Goal: Transaction & Acquisition: Book appointment/travel/reservation

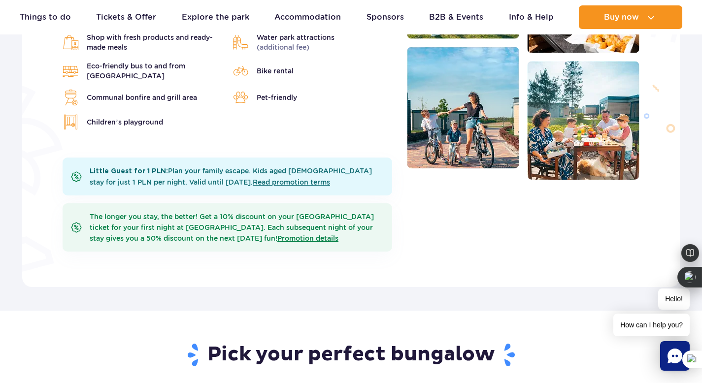
scroll to position [401, 0]
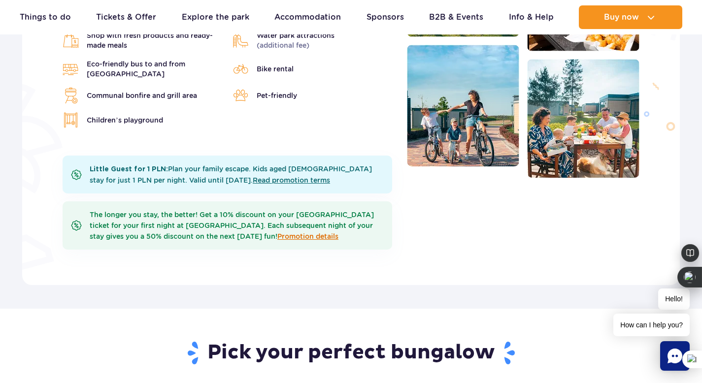
click at [305, 232] on link "Promotion details" at bounding box center [307, 236] width 61 height 8
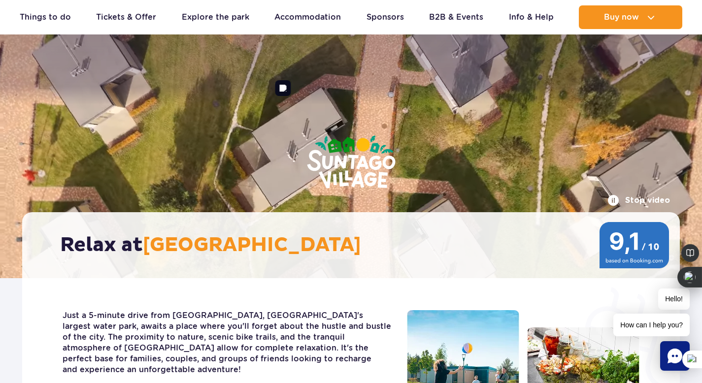
scroll to position [0, 0]
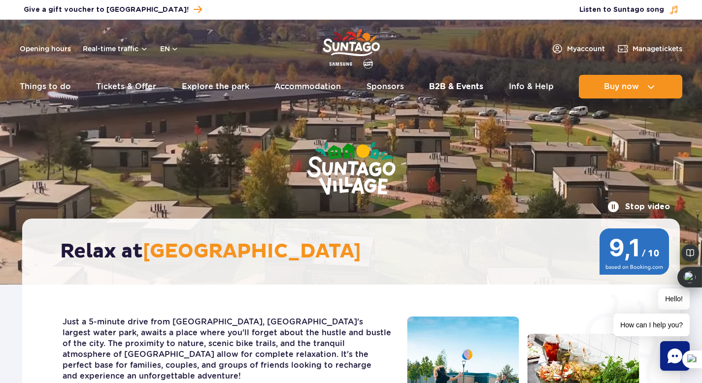
click at [454, 85] on link "B2B & Events" at bounding box center [456, 87] width 54 height 24
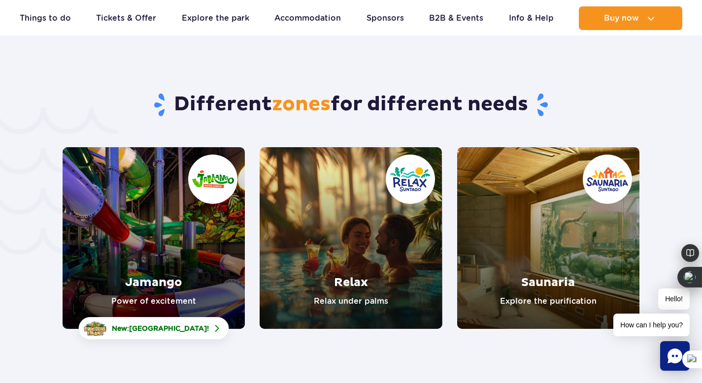
scroll to position [2009, 0]
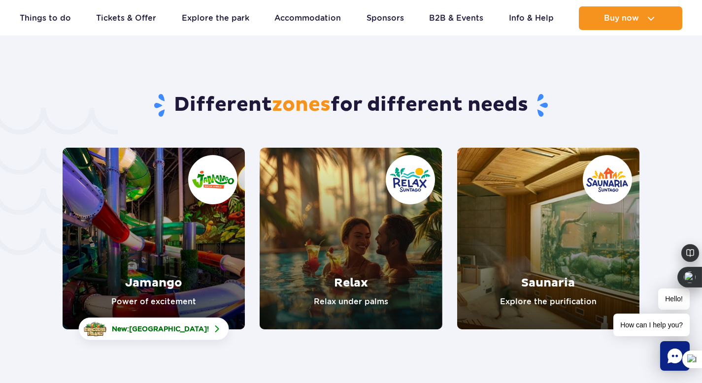
click at [515, 266] on link "Saunaria" at bounding box center [548, 239] width 182 height 182
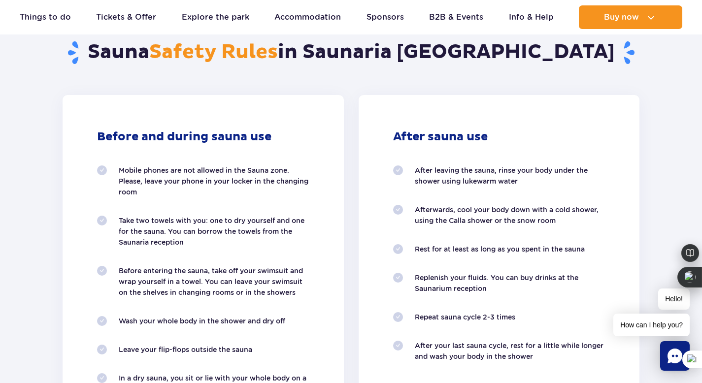
scroll to position [915, 0]
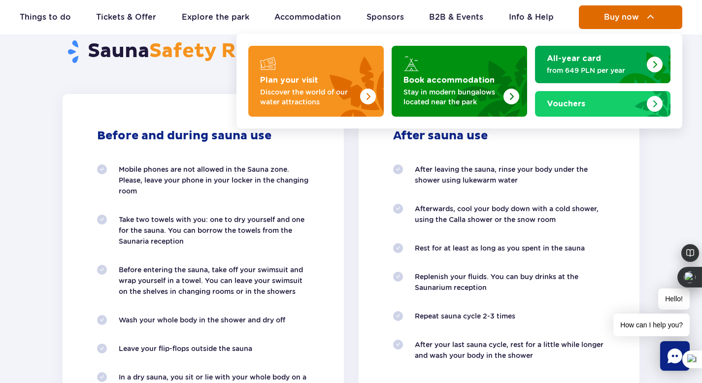
click at [622, 21] on span "Buy now" at bounding box center [621, 17] width 35 height 9
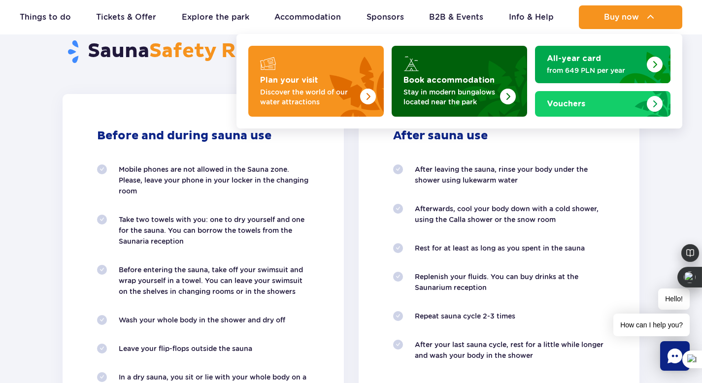
click at [506, 97] on img "Book accommodation" at bounding box center [508, 97] width 16 height 16
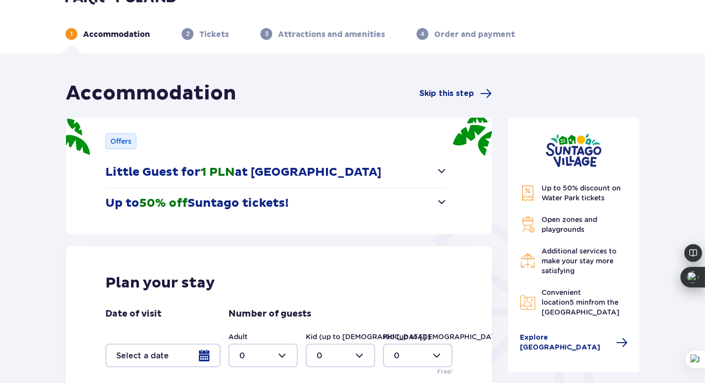
scroll to position [48, 0]
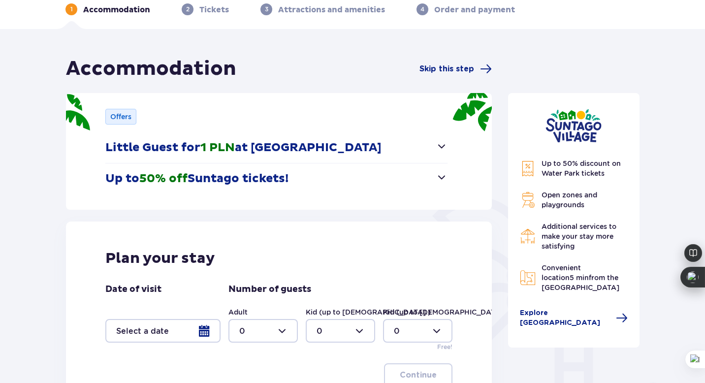
click at [437, 178] on span "button" at bounding box center [442, 177] width 12 height 12
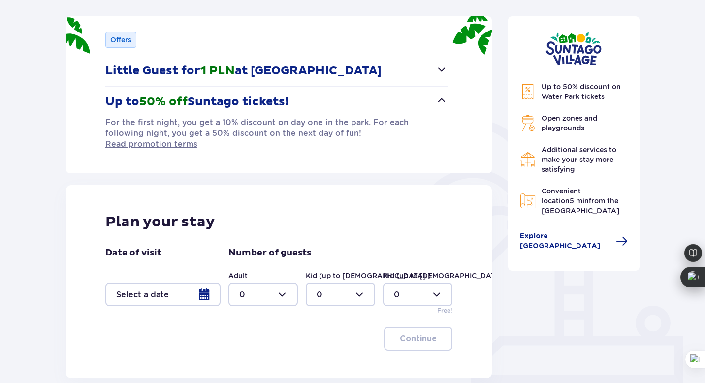
scroll to position [184, 0]
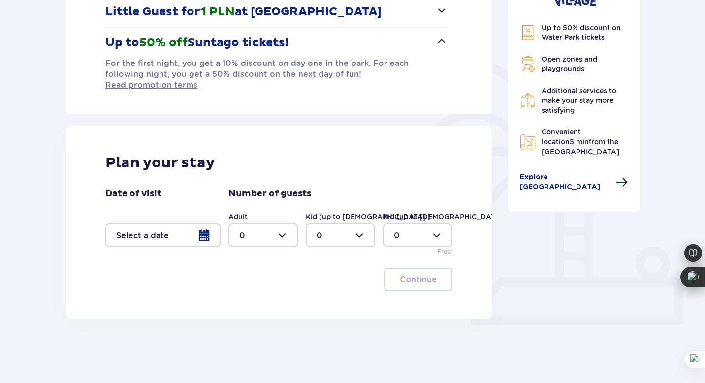
click at [202, 226] on div at bounding box center [162, 236] width 115 height 24
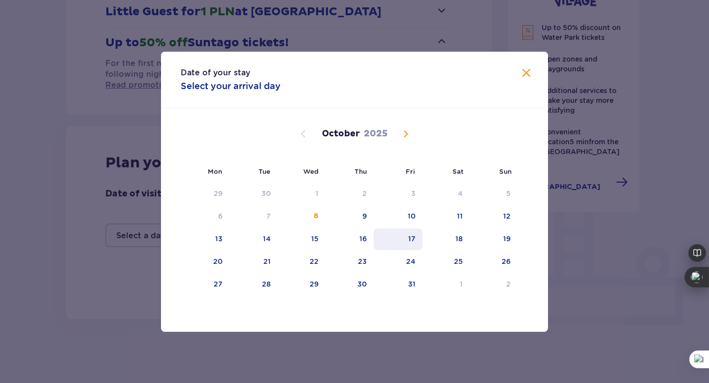
click at [413, 237] on div "17" at bounding box center [411, 239] width 7 height 10
click at [450, 233] on div "18" at bounding box center [447, 240] width 48 height 22
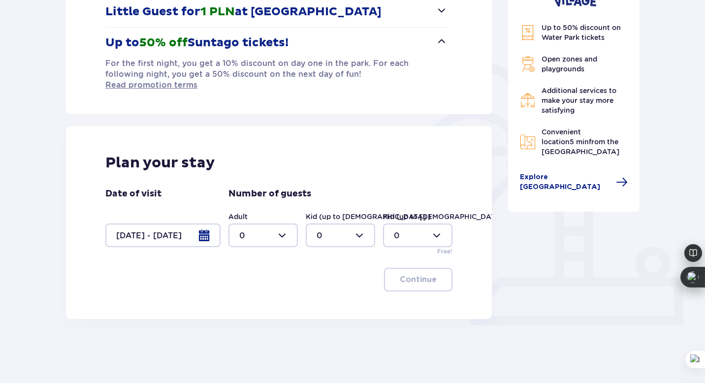
click at [205, 224] on div at bounding box center [162, 236] width 115 height 24
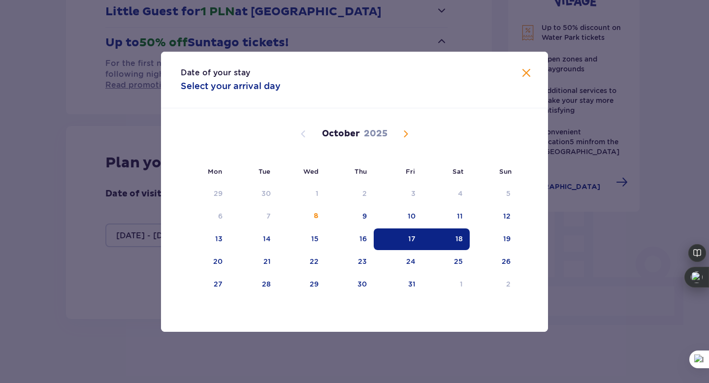
click at [469, 128] on div "October 2025" at bounding box center [355, 134] width 326 height 12
click at [528, 73] on span "Close" at bounding box center [527, 73] width 12 height 12
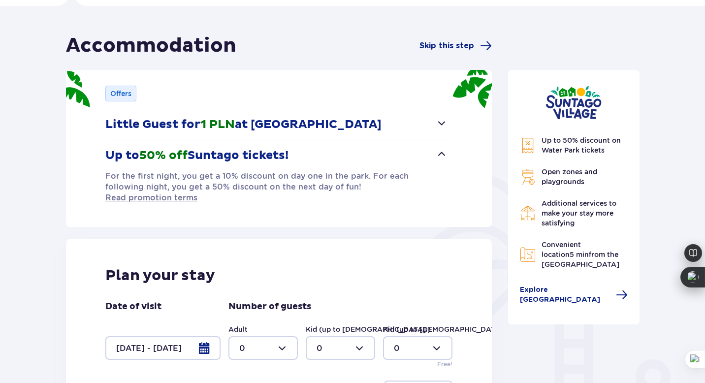
scroll to position [184, 0]
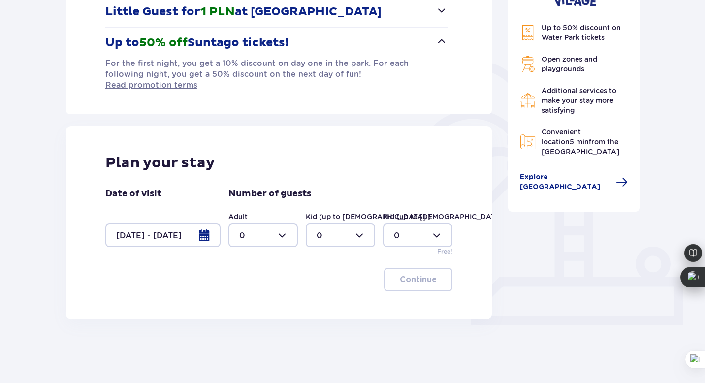
click at [207, 227] on div at bounding box center [162, 236] width 115 height 24
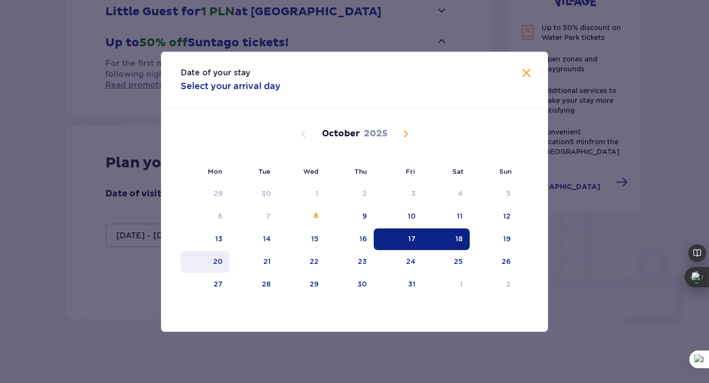
click at [221, 265] on div "20" at bounding box center [217, 262] width 9 height 10
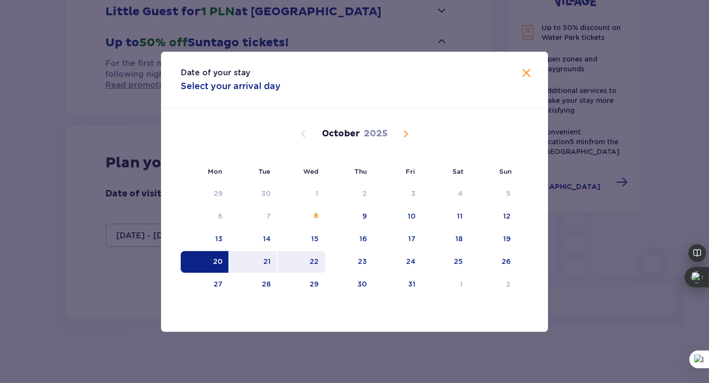
click at [314, 264] on div "22" at bounding box center [314, 262] width 9 height 10
type input "20.10.25 - 22.10.25"
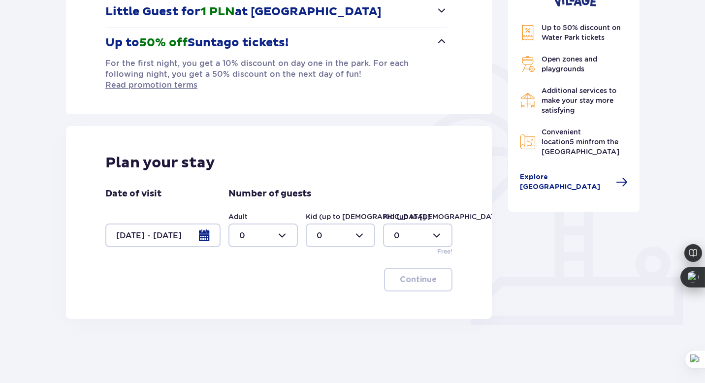
click at [290, 228] on div at bounding box center [263, 236] width 69 height 24
click at [252, 297] on div "2" at bounding box center [263, 296] width 48 height 11
type input "2"
click at [420, 274] on p "Continue" at bounding box center [418, 279] width 37 height 11
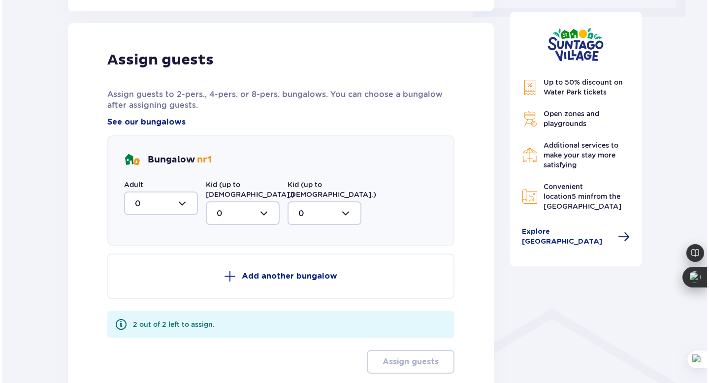
scroll to position [492, 0]
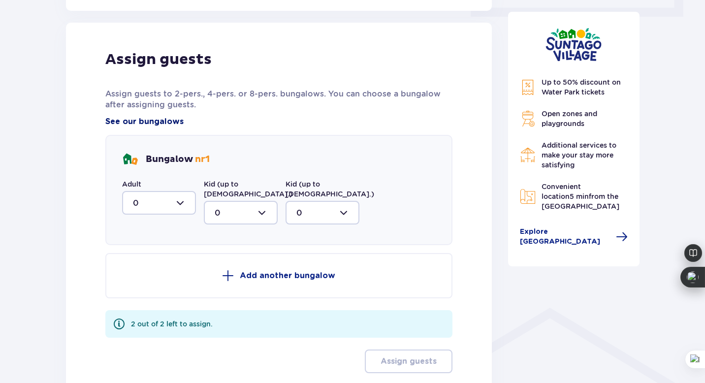
click at [170, 116] on span "See our bungalows" at bounding box center [144, 121] width 78 height 11
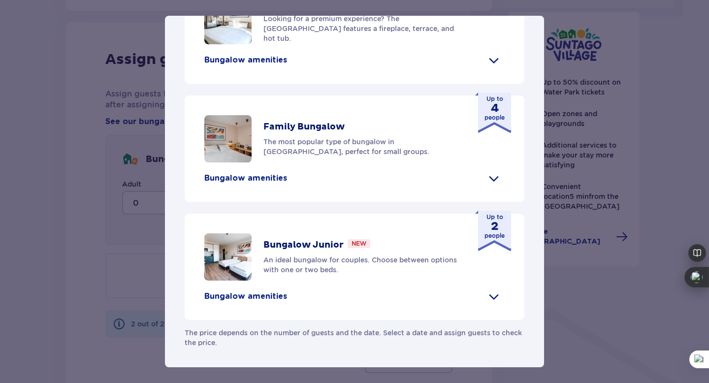
scroll to position [485, 0]
click at [493, 229] on strong "2" at bounding box center [495, 227] width 20 height 10
click at [263, 295] on p "Bungalow amenities" at bounding box center [245, 296] width 83 height 11
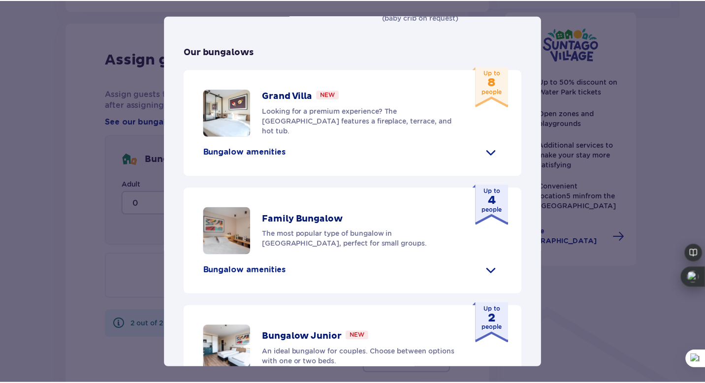
scroll to position [0, 0]
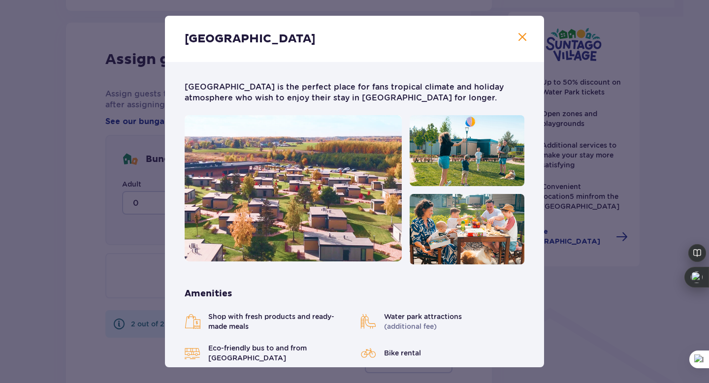
click at [519, 38] on span "Close" at bounding box center [523, 38] width 12 height 12
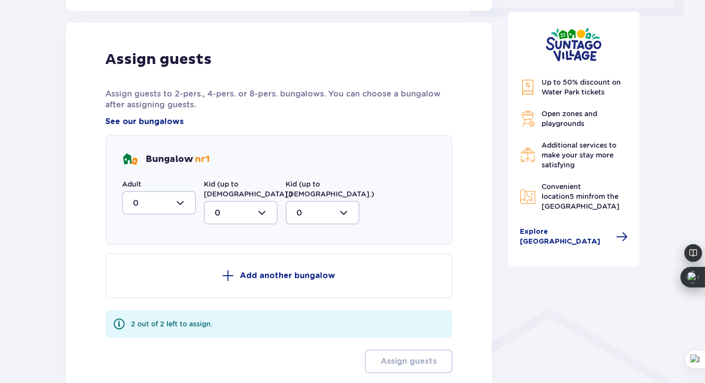
click at [270, 270] on p "Add another bungalow" at bounding box center [288, 275] width 96 height 11
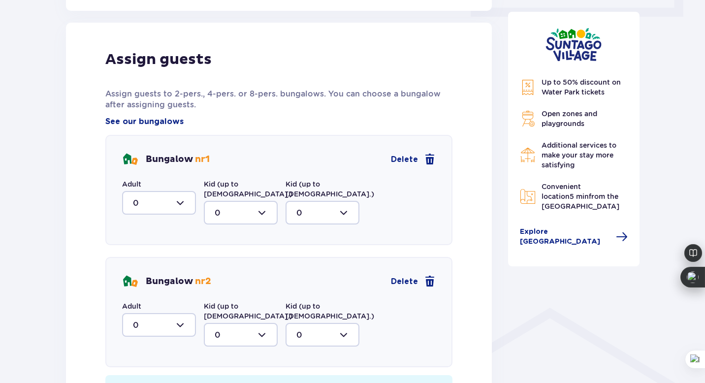
click at [186, 193] on div at bounding box center [159, 203] width 74 height 24
click at [143, 269] on div "2" at bounding box center [159, 274] width 52 height 11
type input "2"
click at [430, 276] on span at bounding box center [430, 282] width 12 height 12
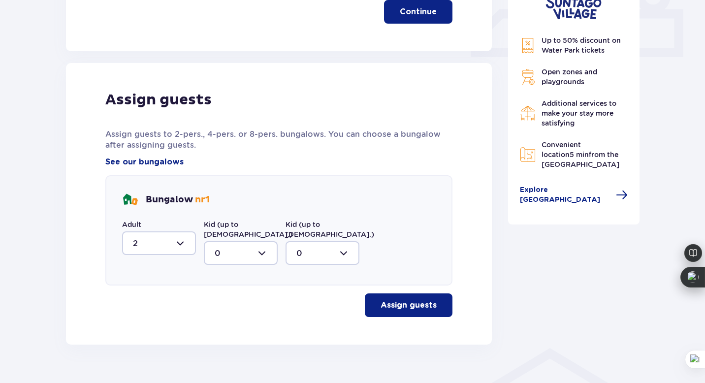
click at [417, 300] on p "Assign guests" at bounding box center [409, 305] width 56 height 11
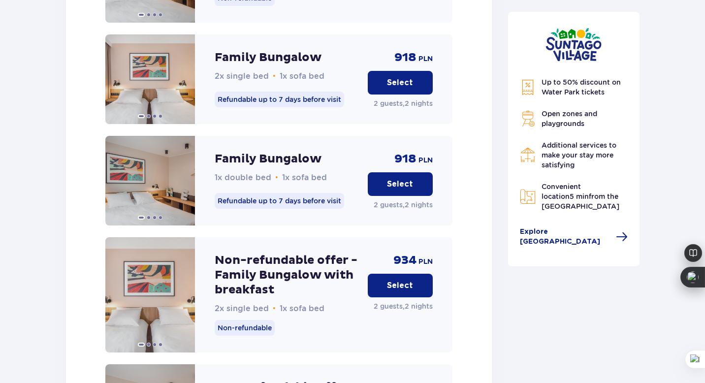
scroll to position [1133, 0]
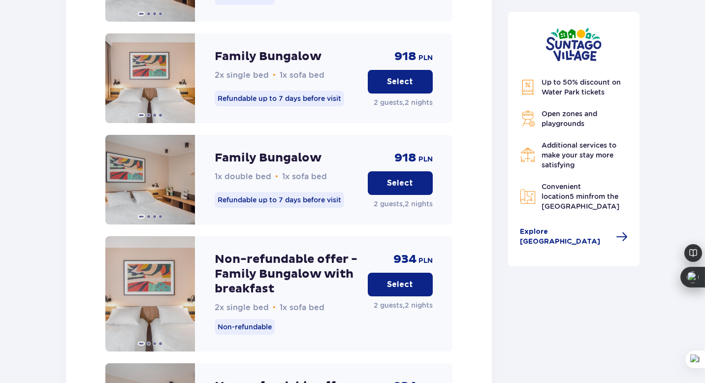
click at [417, 273] on button "Select" at bounding box center [400, 285] width 65 height 24
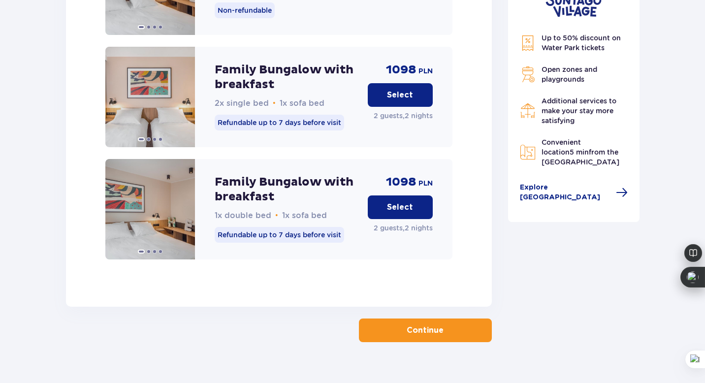
scroll to position [1578, 0]
click at [427, 325] on p "Continue" at bounding box center [425, 330] width 37 height 11
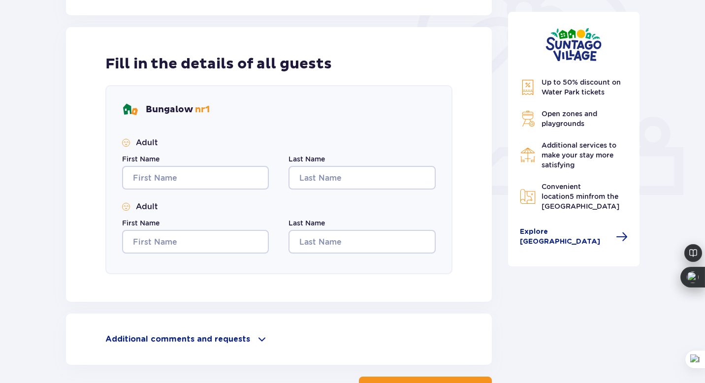
scroll to position [191, 0]
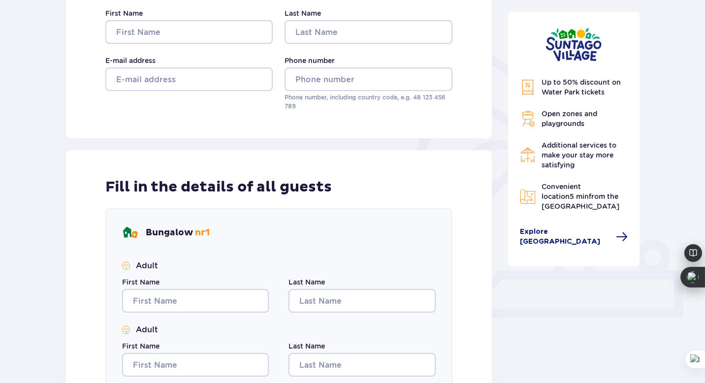
click at [551, 234] on span "Explore Suntago Village" at bounding box center [565, 237] width 91 height 20
click at [598, 232] on span "Explore Suntago Village" at bounding box center [565, 237] width 91 height 20
